Goal: Information Seeking & Learning: Find specific fact

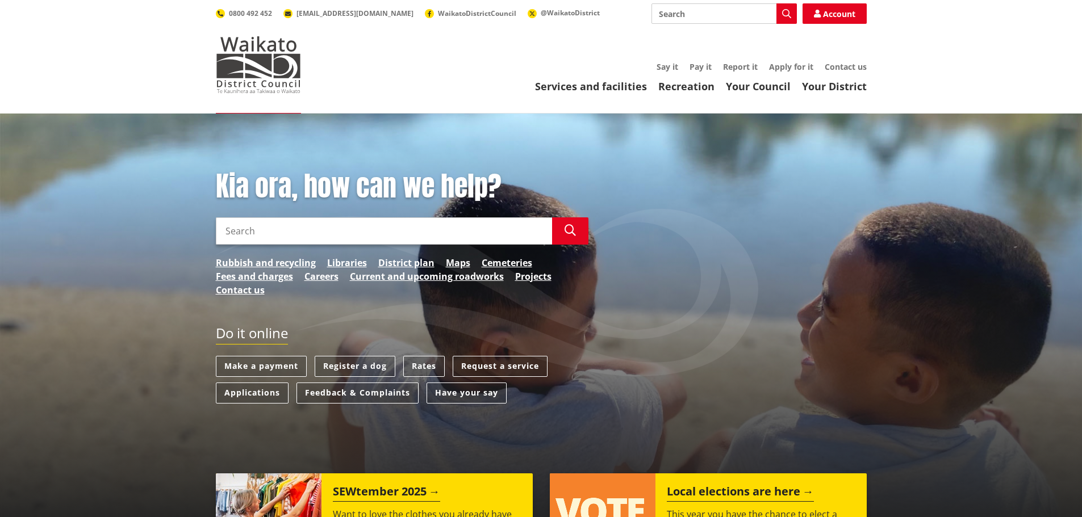
click at [288, 241] on input "Search" at bounding box center [384, 230] width 336 height 27
type input "cv"
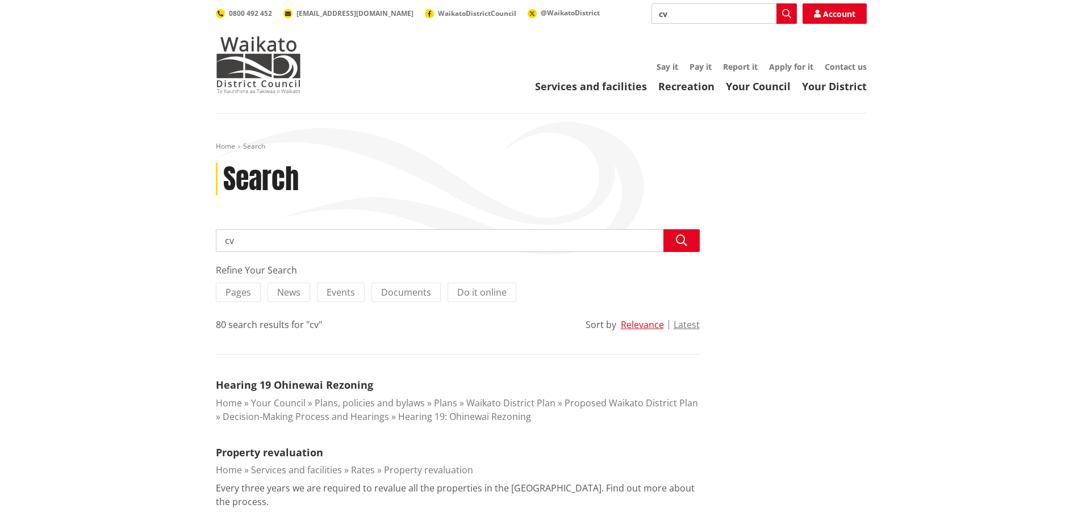
drag, startPoint x: 301, startPoint y: 241, endPoint x: 81, endPoint y: 242, distance: 220.3
type input "30 frontier road"
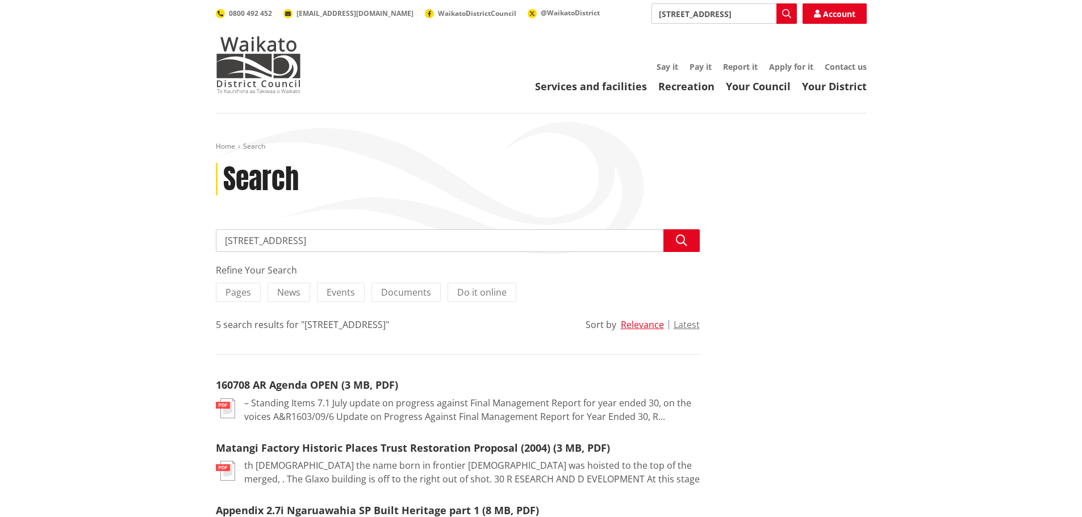
drag, startPoint x: 314, startPoint y: 249, endPoint x: 101, endPoint y: 244, distance: 213.6
click at [101, 244] on div "Home Search Search Search 30 frontier road Search Refine Your Search Pages News…" at bounding box center [541, 432] width 1082 height 637
click at [591, 86] on link "Services and facilities" at bounding box center [591, 86] width 112 height 14
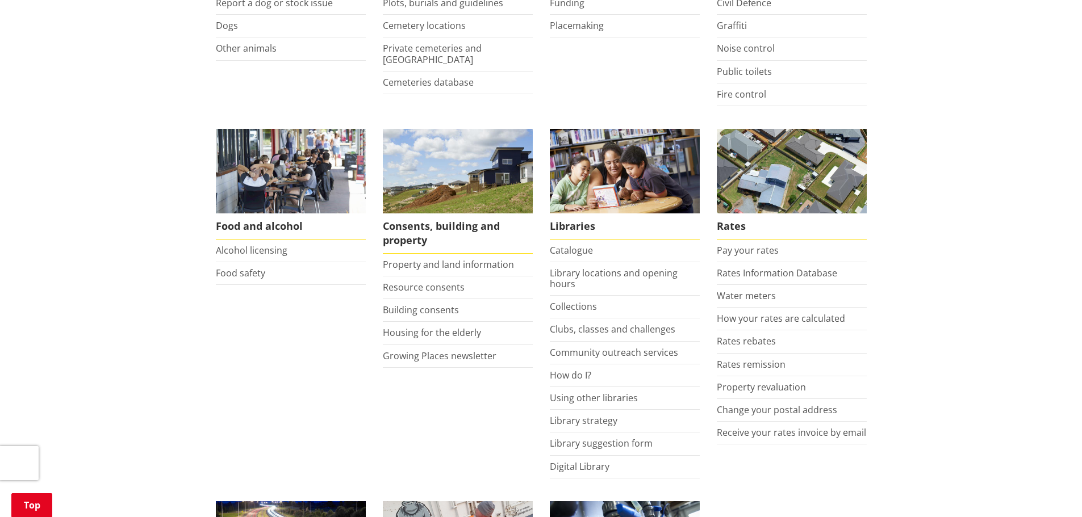
scroll to position [397, 0]
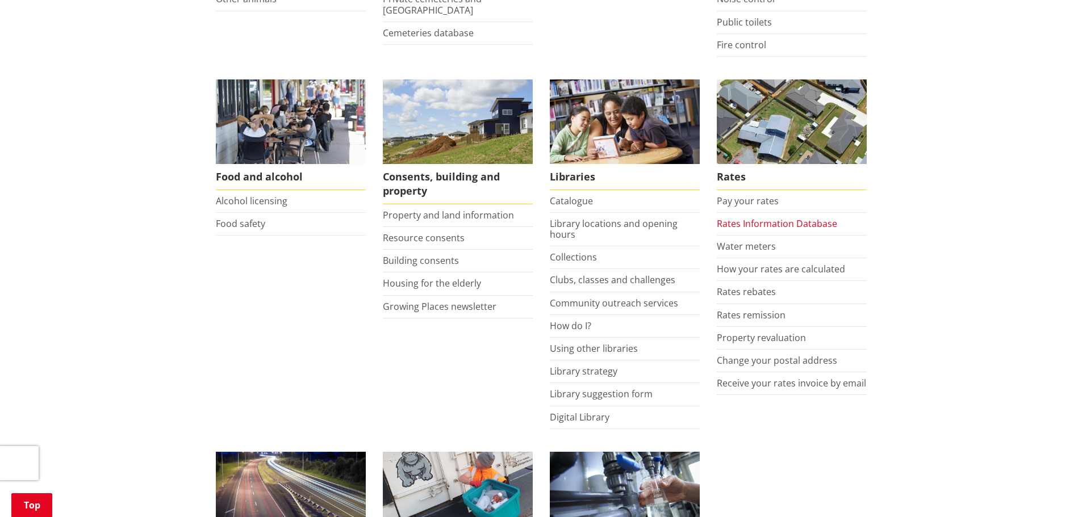
click at [814, 227] on link "Rates Information Database" at bounding box center [777, 223] width 120 height 12
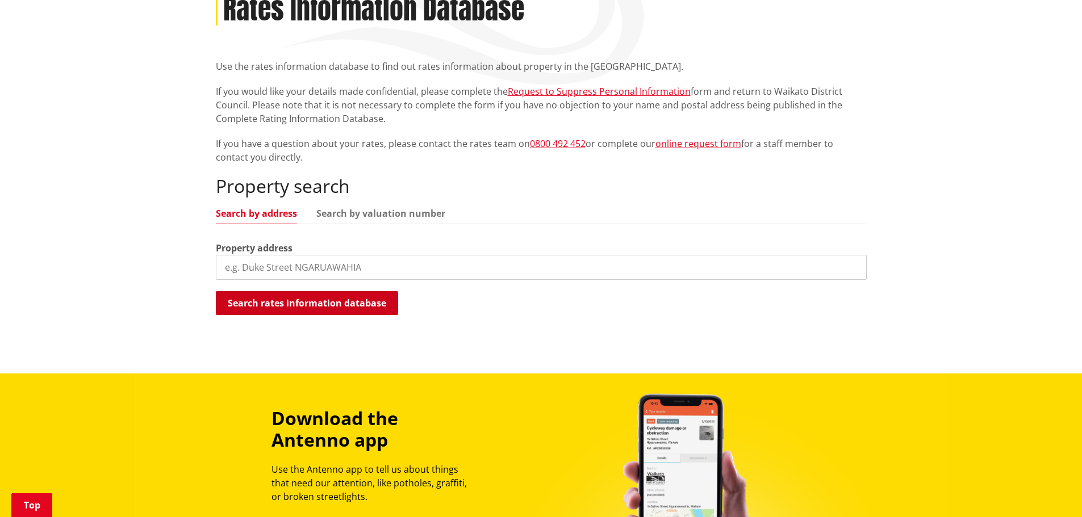
scroll to position [170, 0]
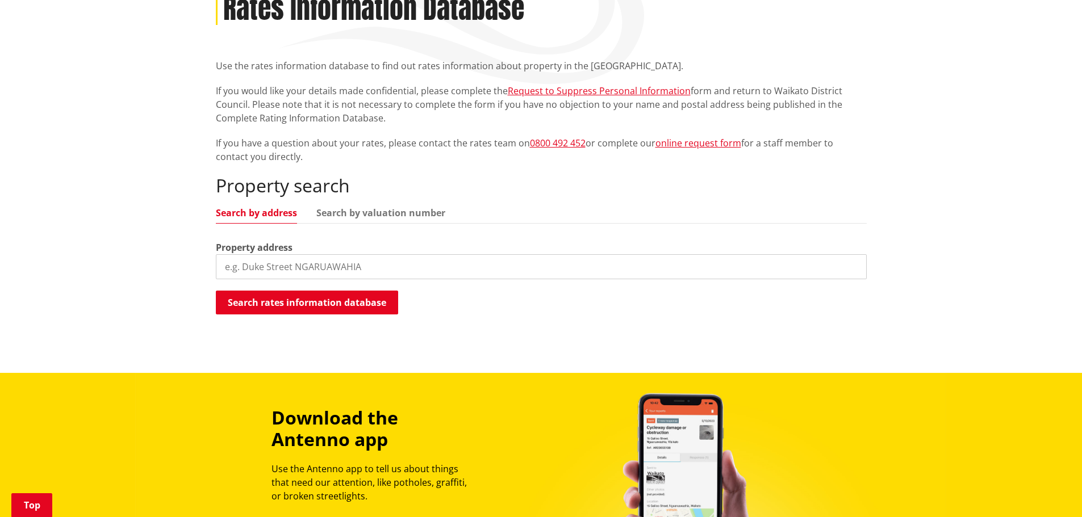
click at [319, 263] on input "search" at bounding box center [541, 266] width 651 height 25
type input "[STREET_ADDRESS]"
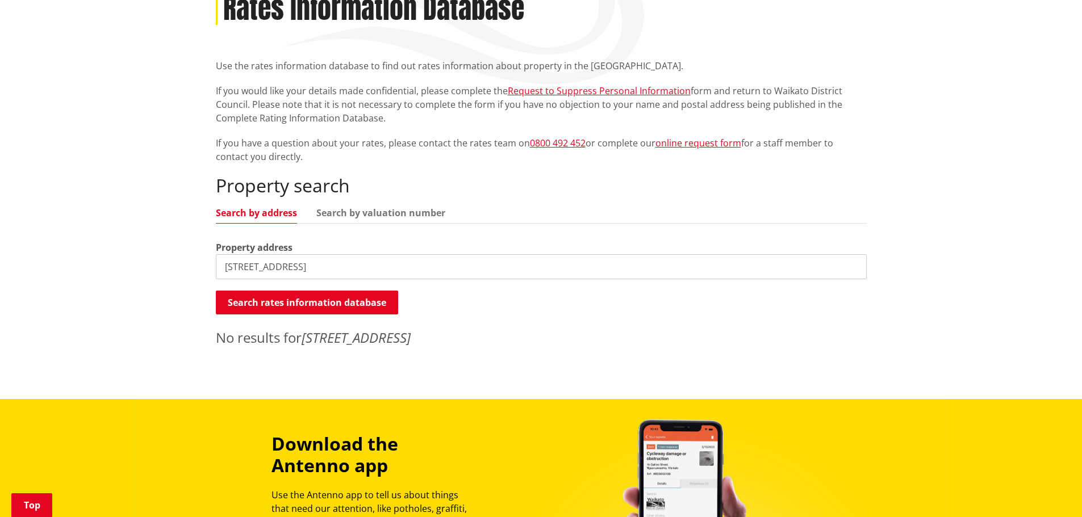
click at [328, 269] on input "[STREET_ADDRESS]" at bounding box center [541, 266] width 651 height 25
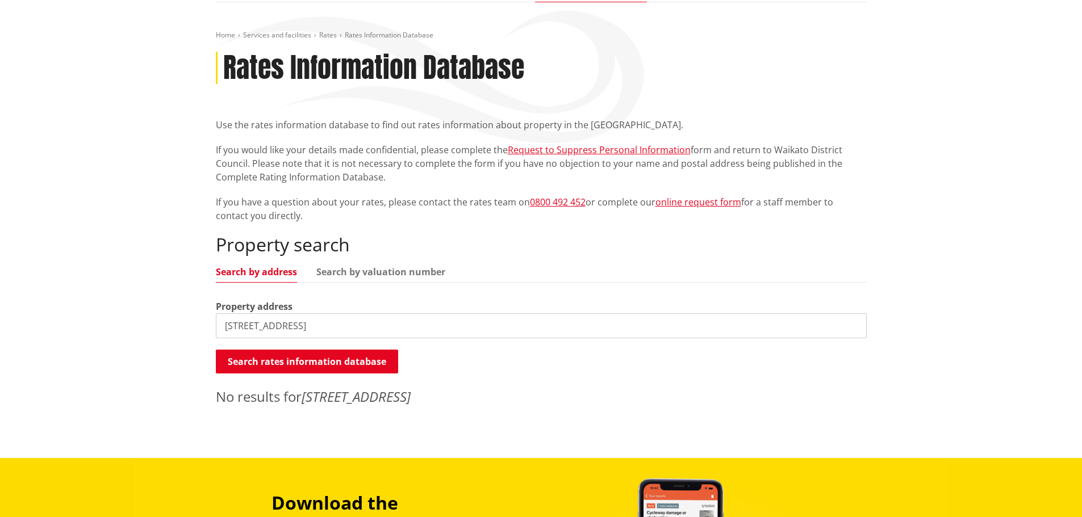
scroll to position [0, 0]
